Goal: Information Seeking & Learning: Learn about a topic

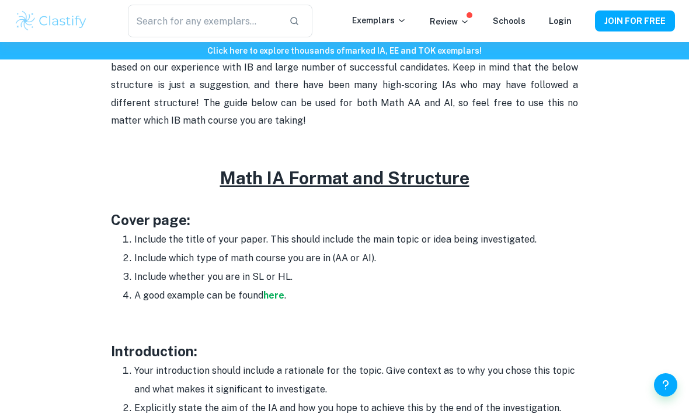
scroll to position [486, 0]
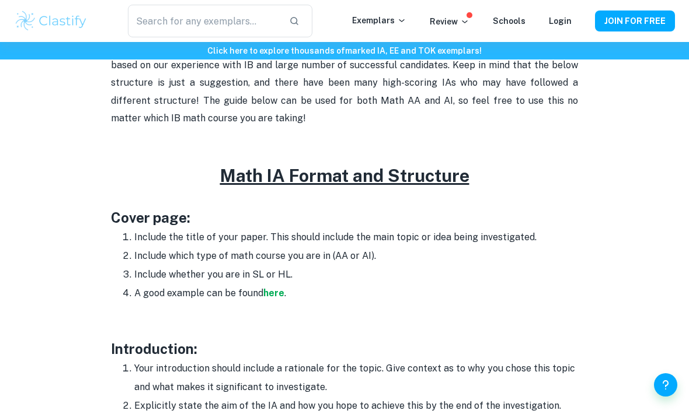
click at [270, 288] on strong "here" at bounding box center [273, 293] width 21 height 11
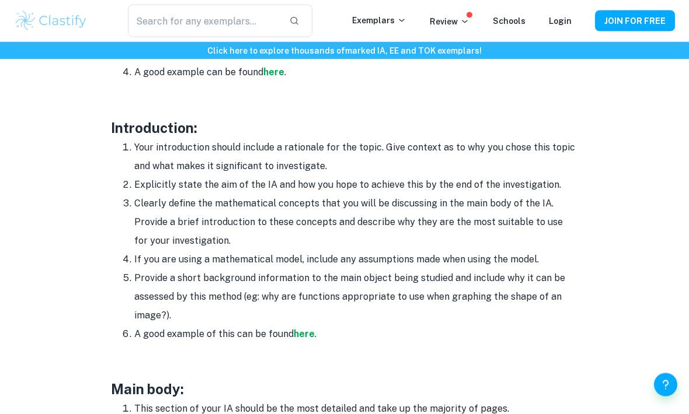
scroll to position [707, 0]
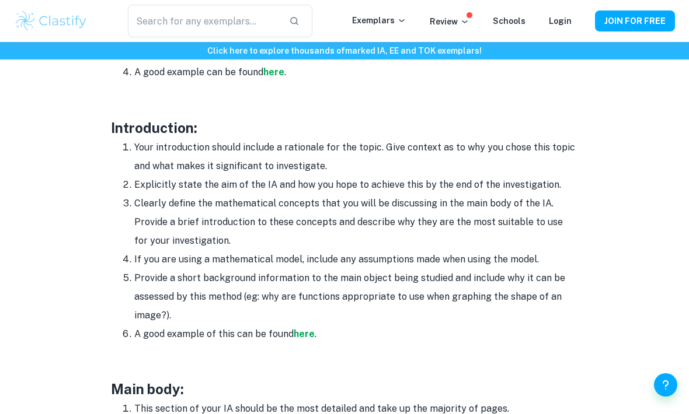
click at [302, 330] on strong "here" at bounding box center [304, 334] width 21 height 11
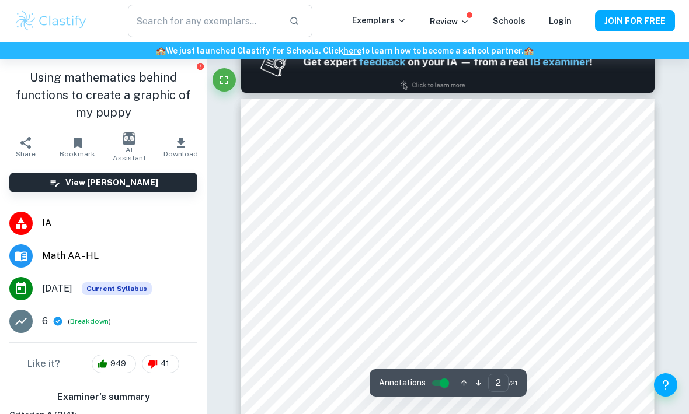
scroll to position [630, 0]
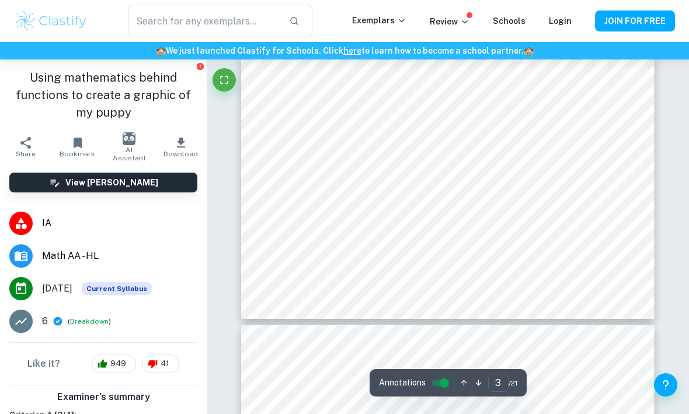
type input "4"
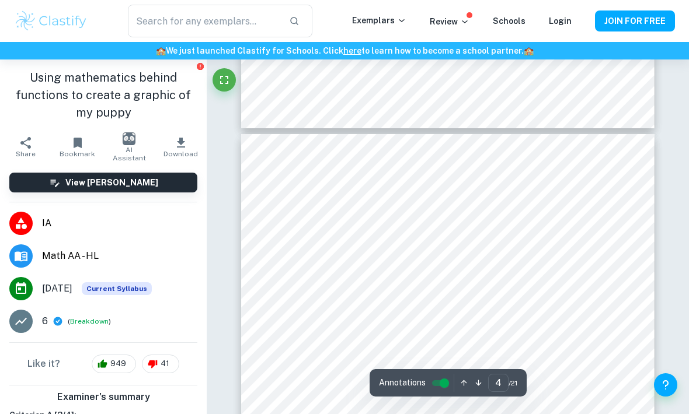
scroll to position [1824, 0]
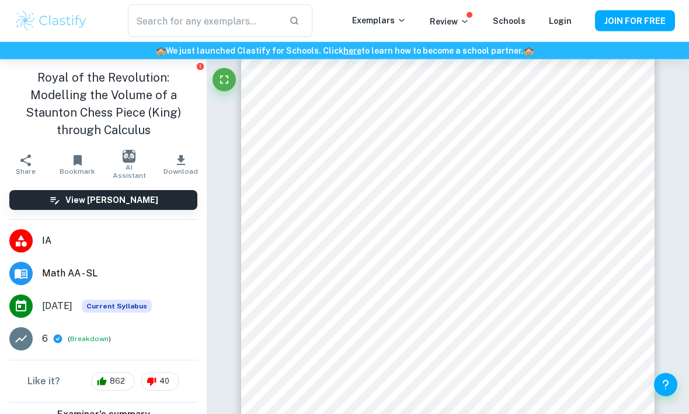
scroll to position [628, 0]
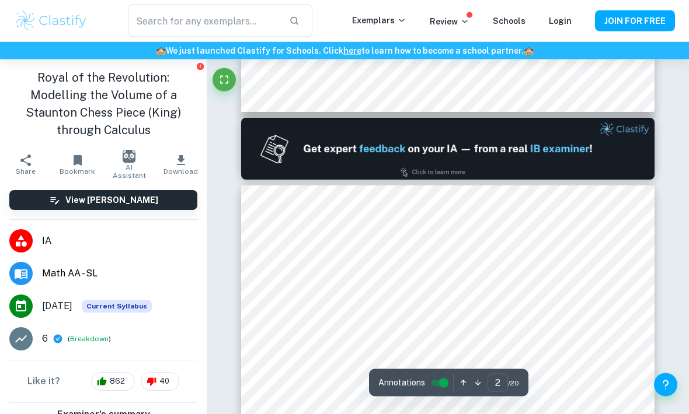
type input "1"
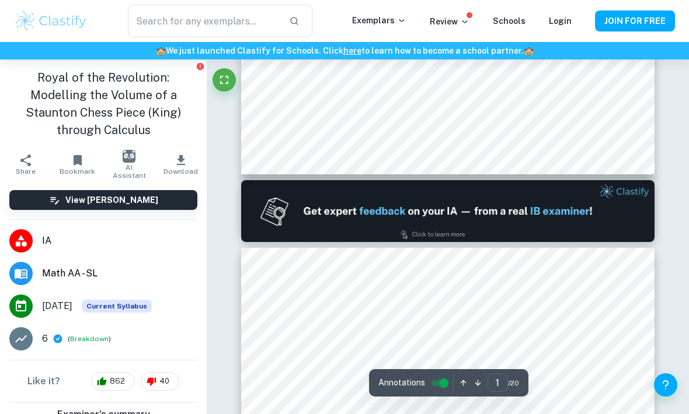
scroll to position [423, 0]
